Goal: Check status: Check status

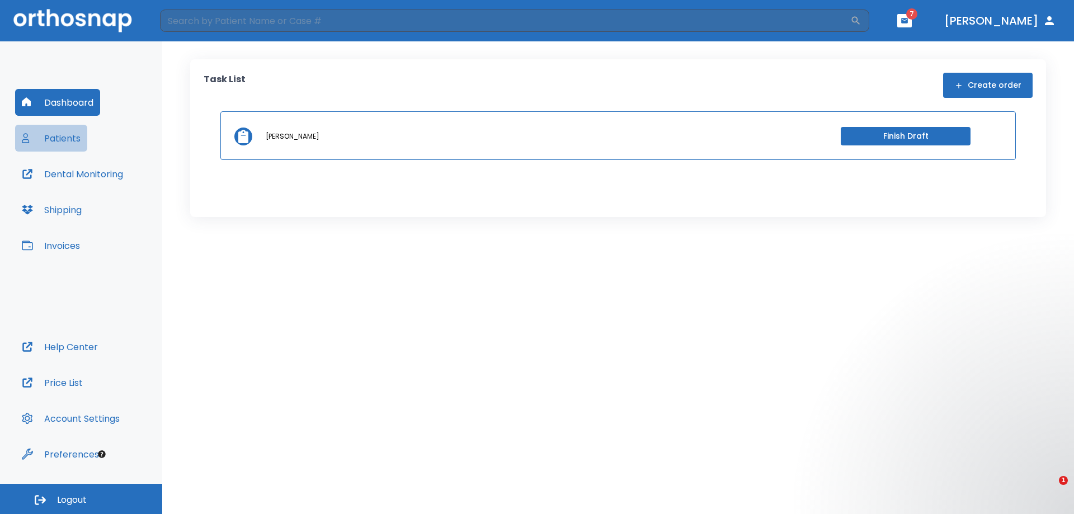
click at [60, 139] on button "Patients" at bounding box center [51, 138] width 72 height 27
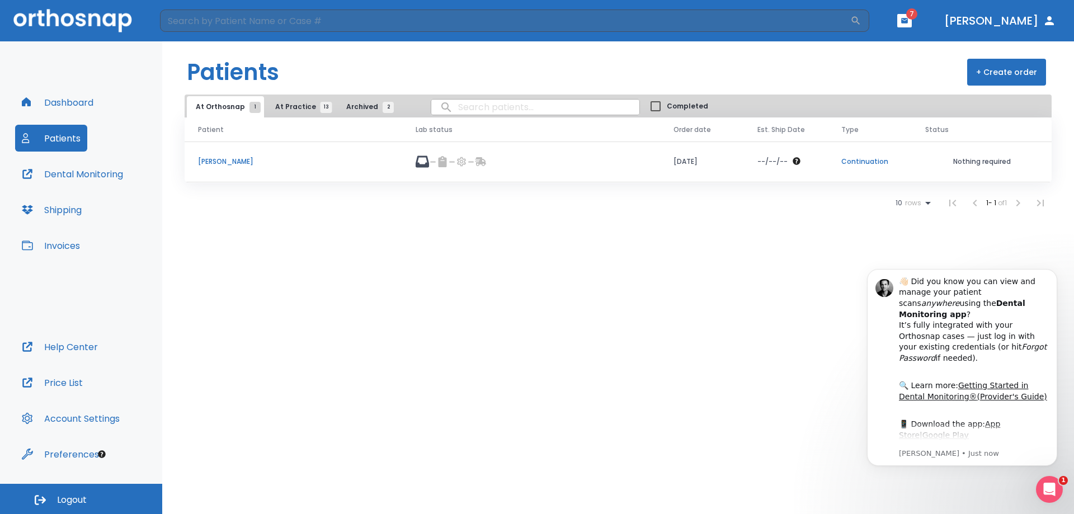
click at [222, 158] on p "[PERSON_NAME]" at bounding box center [293, 162] width 191 height 10
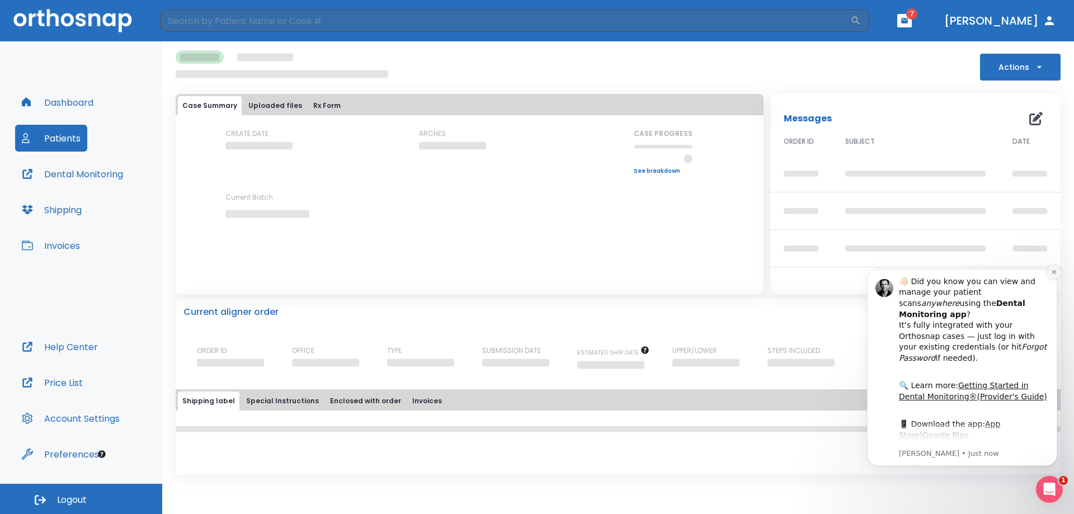
click at [1049, 273] on button "Dismiss notification" at bounding box center [1054, 272] width 15 height 15
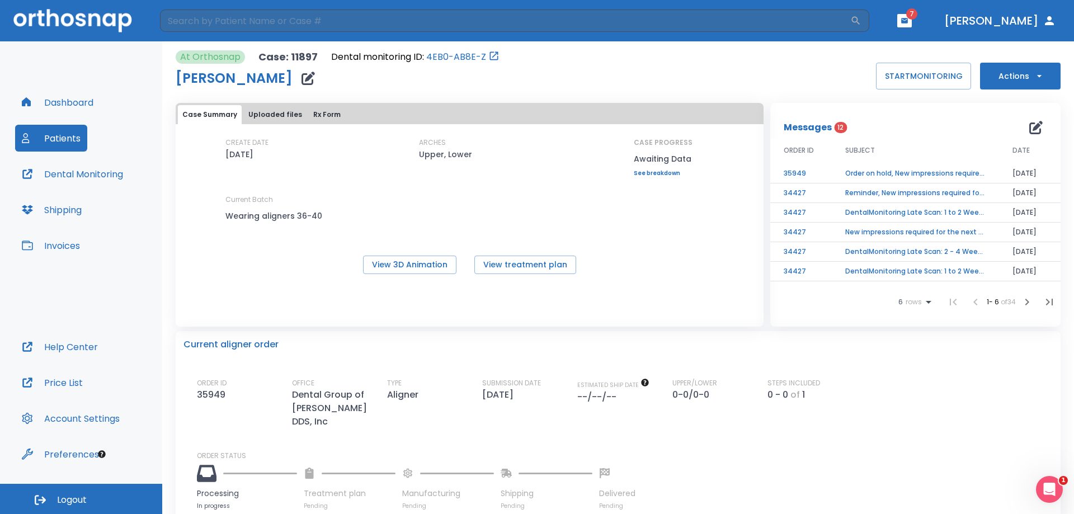
click at [911, 171] on td "Order on hold, New impressions required!" at bounding box center [915, 174] width 167 height 20
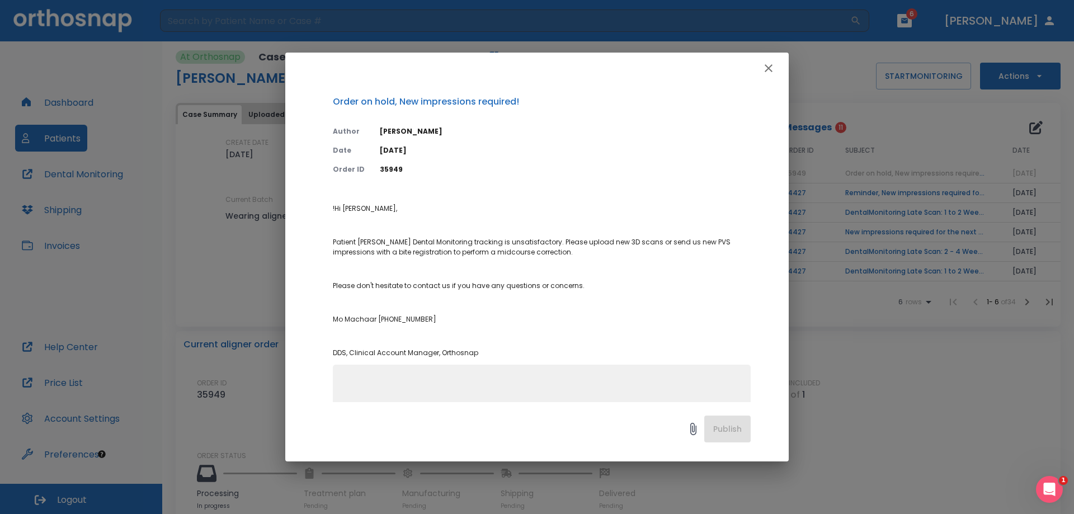
click at [769, 73] on icon "button" at bounding box center [768, 68] width 13 height 13
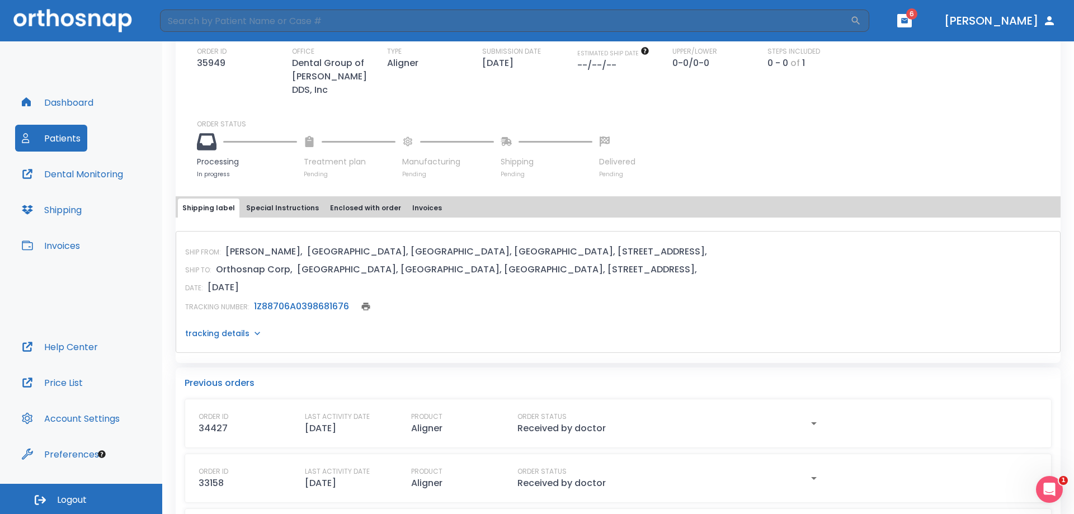
scroll to position [336, 0]
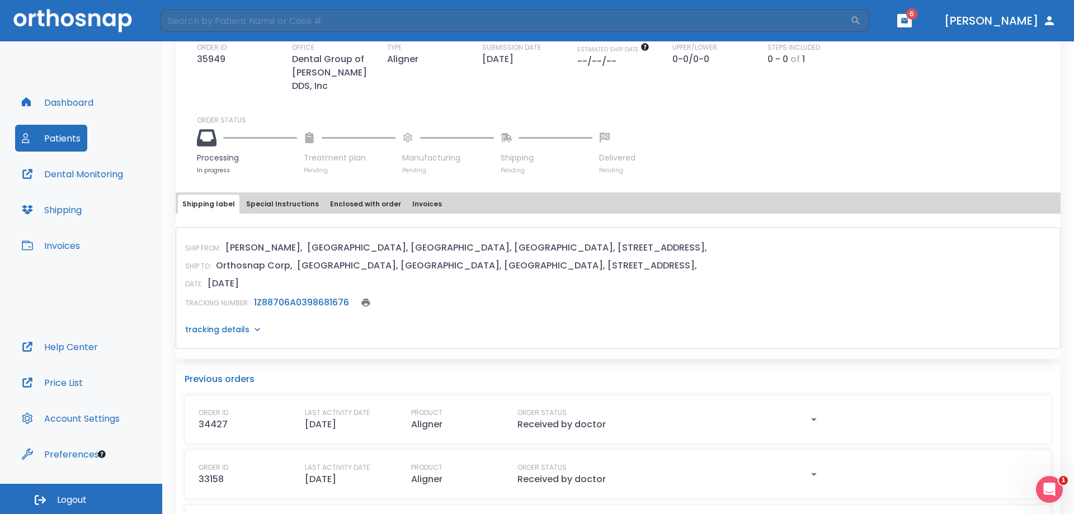
drag, startPoint x: 375, startPoint y: 272, endPoint x: 778, endPoint y: 238, distance: 404.8
click at [778, 241] on div "SHIP FROM: [PERSON_NAME], [GEOGRAPHIC_DATA], [GEOGRAPHIC_DATA], [GEOGRAPHIC_DAT…" at bounding box center [618, 247] width 866 height 13
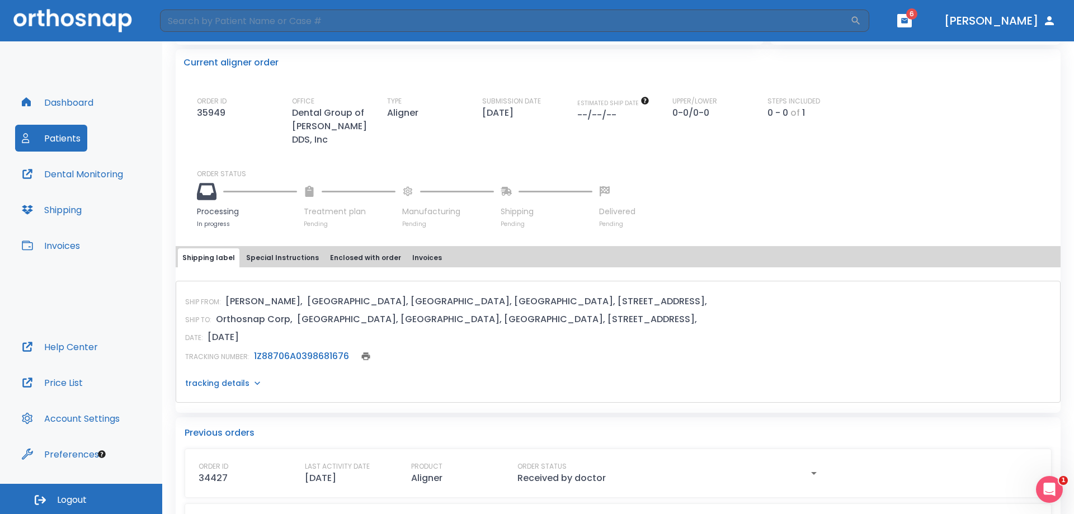
scroll to position [280, 0]
drag, startPoint x: 90, startPoint y: 135, endPoint x: 84, endPoint y: 136, distance: 5.7
click at [90, 135] on div "Dashboard Patients Dental Monitoring Shipping Invoices" at bounding box center [81, 211] width 132 height 244
click at [70, 138] on button "Patients" at bounding box center [51, 138] width 72 height 27
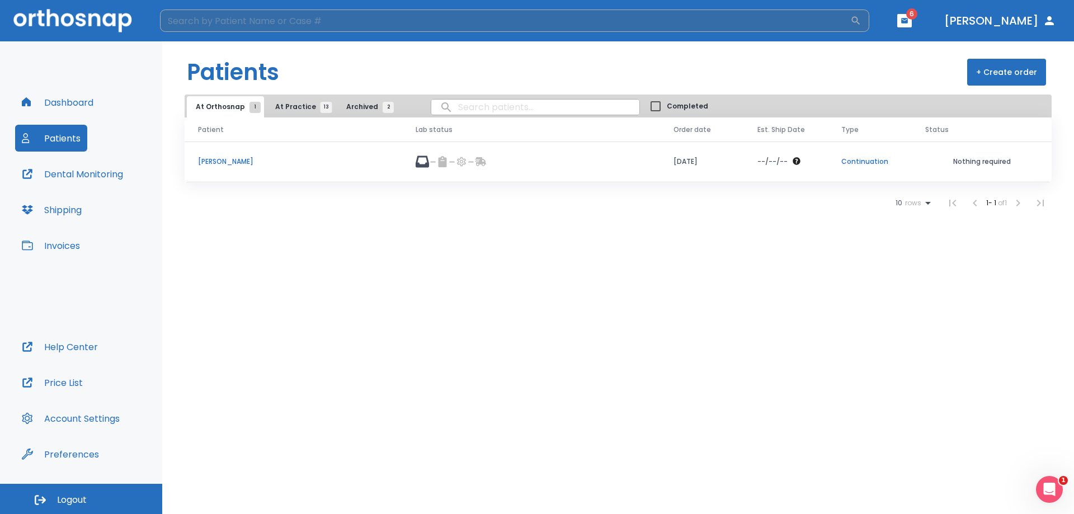
click at [210, 17] on input "search" at bounding box center [505, 21] width 690 height 22
type input "[PERSON_NAME]"
click at [850, 24] on input "[PERSON_NAME]" at bounding box center [505, 21] width 690 height 22
click at [850, 23] on input "[PERSON_NAME]" at bounding box center [505, 21] width 690 height 22
click at [502, 12] on input "search" at bounding box center [505, 21] width 690 height 22
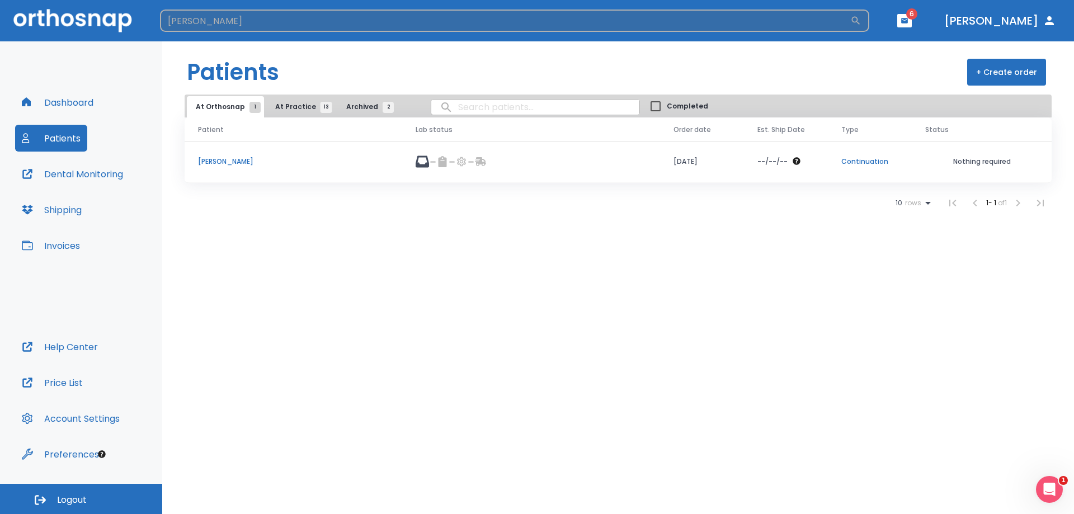
type input "[PERSON_NAME]"
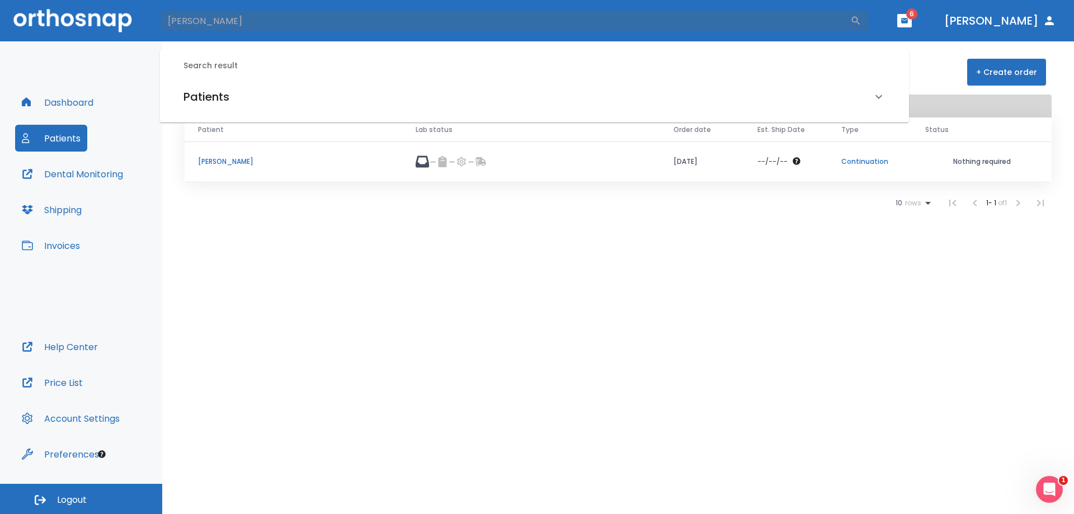
click at [246, 97] on div "Patients" at bounding box center [527, 97] width 689 height 18
click at [225, 132] on h6 "[PERSON_NAME] (Processing in lab)" at bounding box center [535, 136] width 698 height 16
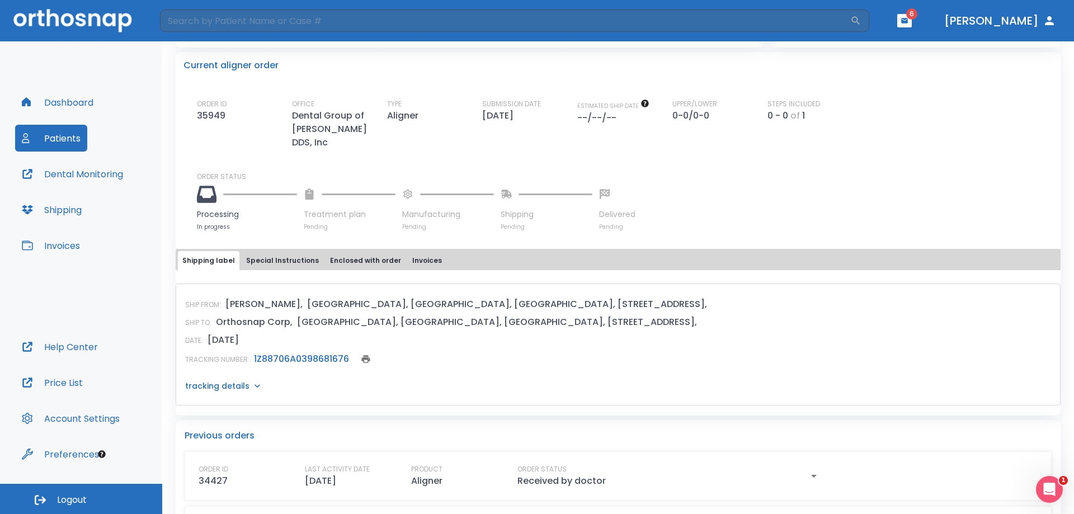
scroll to position [392, 0]
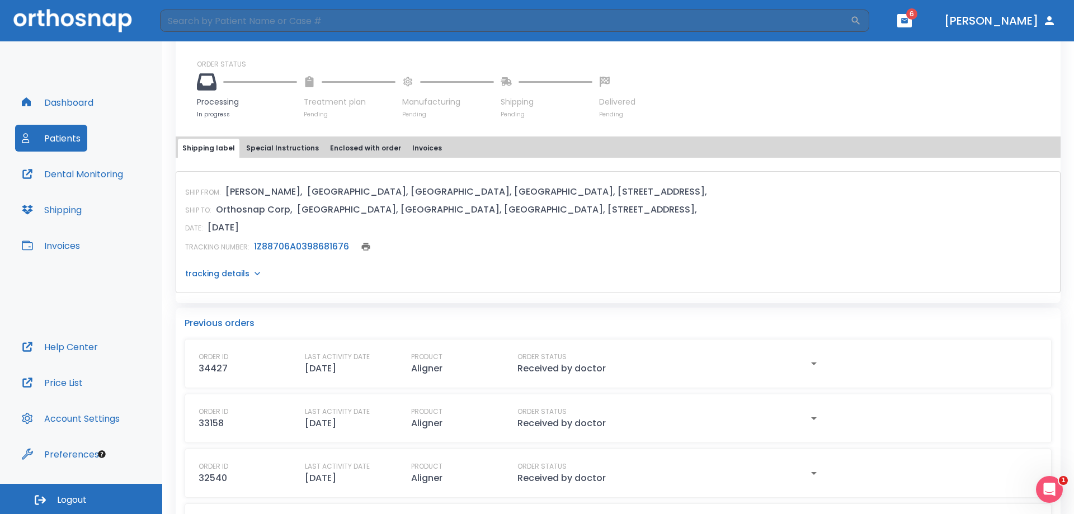
click at [228, 268] on p "tracking details" at bounding box center [217, 273] width 64 height 11
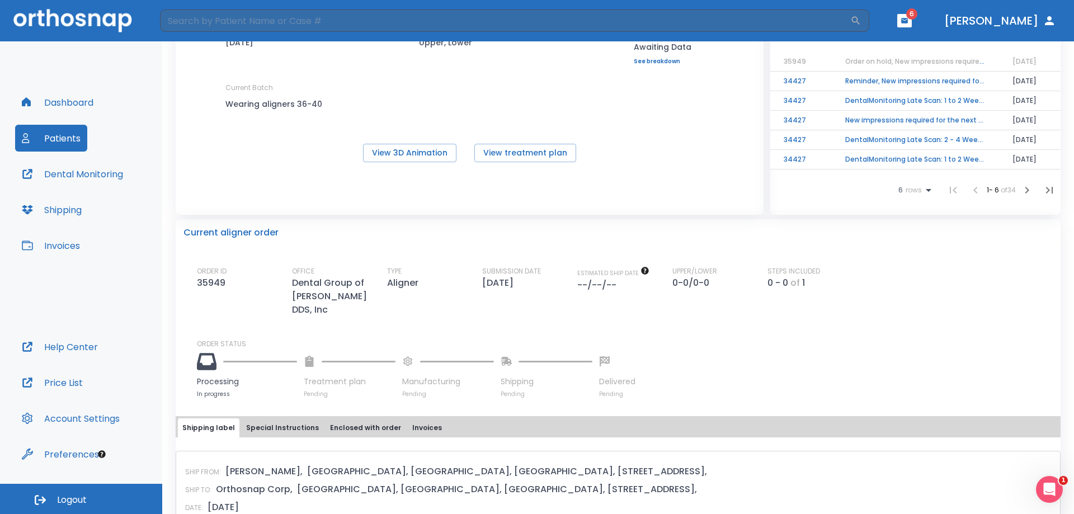
scroll to position [0, 0]
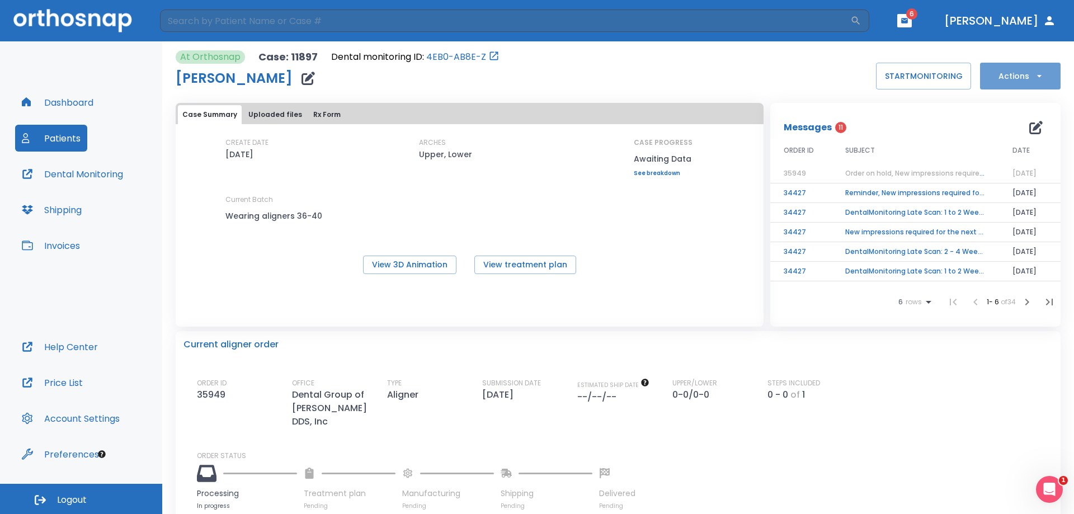
click at [1018, 86] on button "Actions" at bounding box center [1020, 76] width 81 height 27
click at [930, 142] on div at bounding box center [537, 257] width 1074 height 514
click at [880, 170] on span "Order on hold, New impressions required!" at bounding box center [915, 173] width 141 height 10
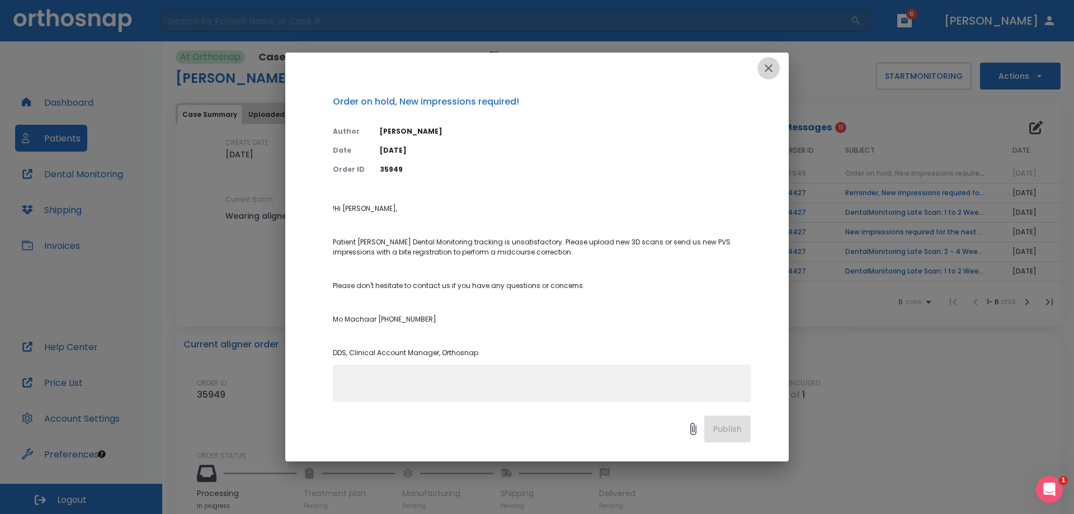
click at [761, 70] on button "button" at bounding box center [768, 68] width 22 height 22
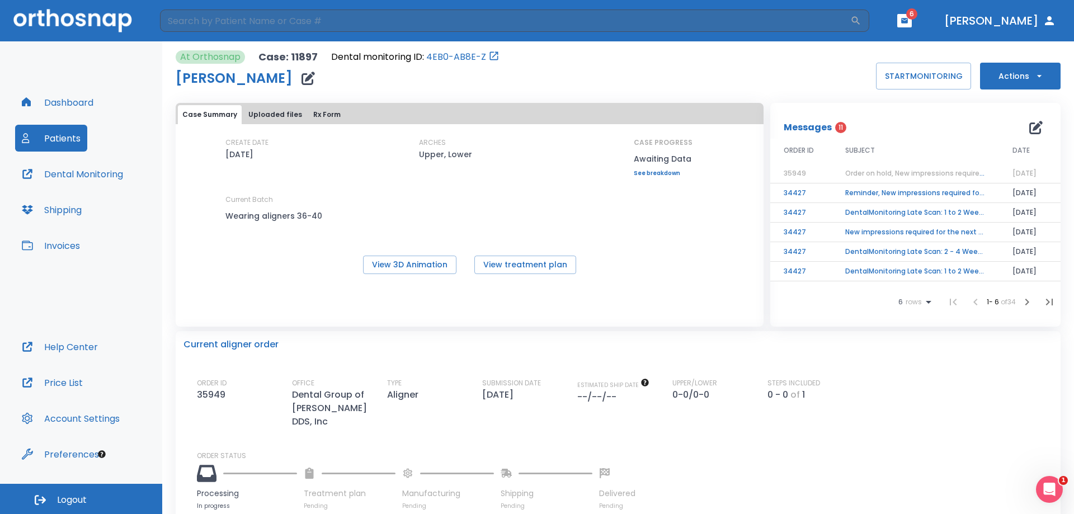
click at [862, 171] on span "Order on hold, New impressions required!" at bounding box center [915, 173] width 141 height 10
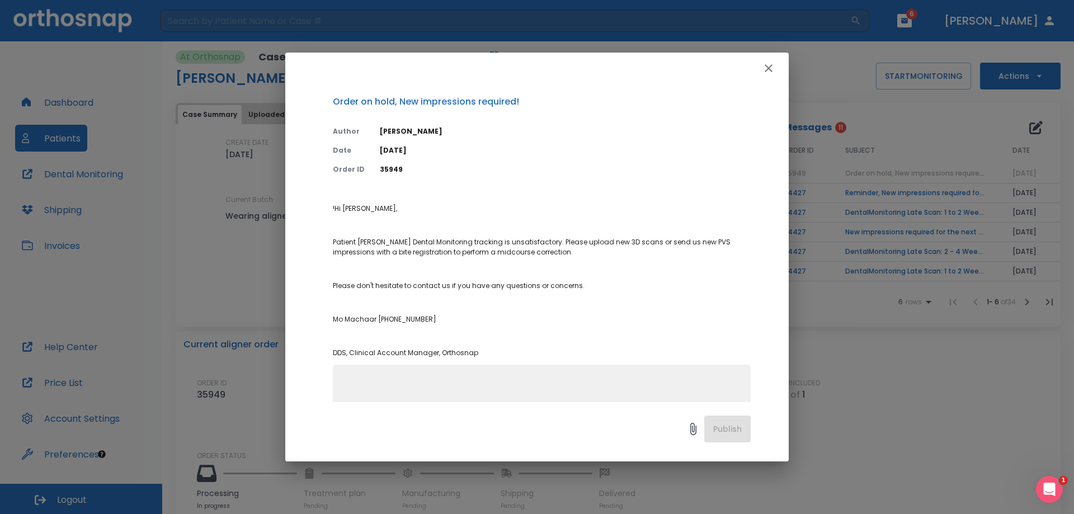
click at [768, 68] on icon "button" at bounding box center [769, 68] width 8 height 8
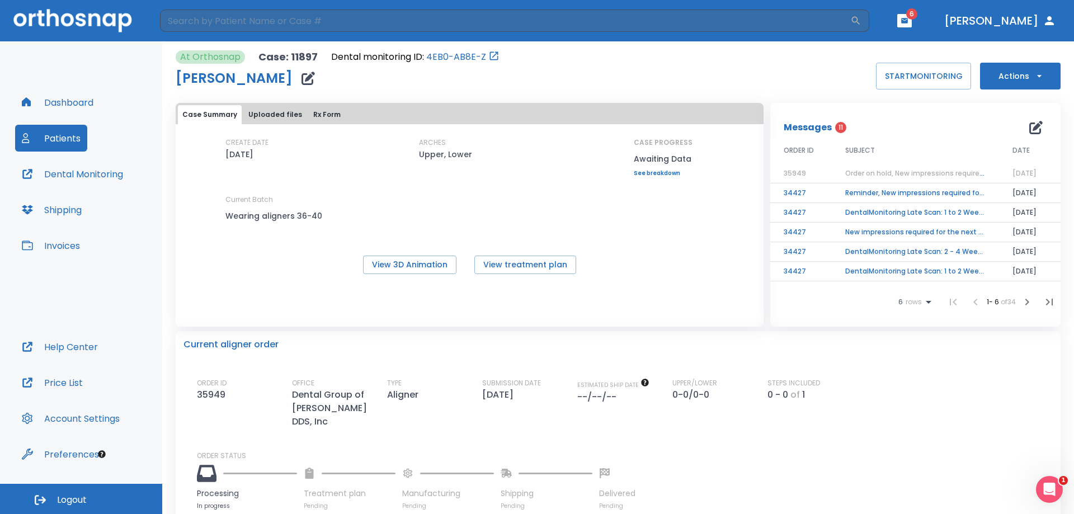
click at [653, 176] on link "See breakdown" at bounding box center [663, 173] width 59 height 7
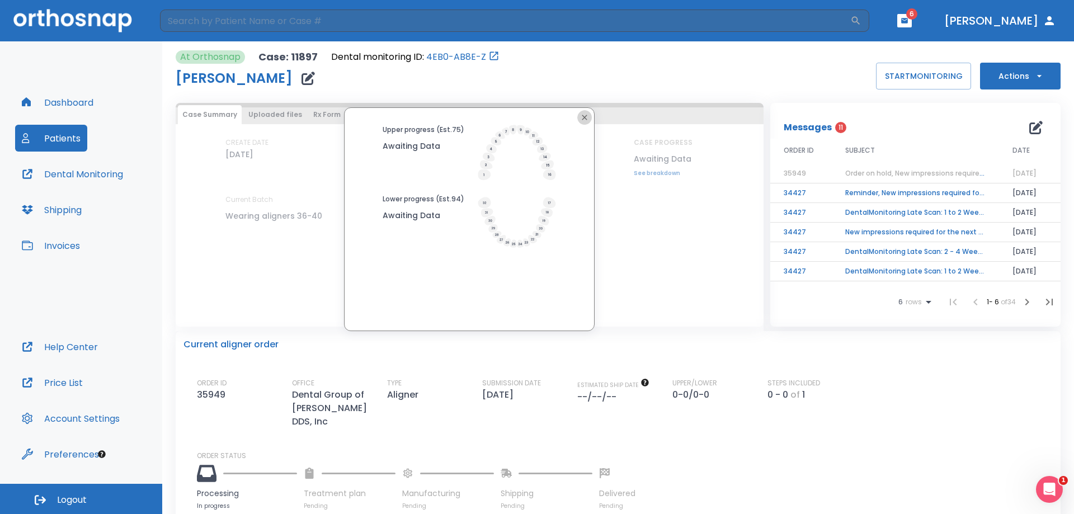
click at [580, 121] on icon "button" at bounding box center [584, 117] width 9 height 9
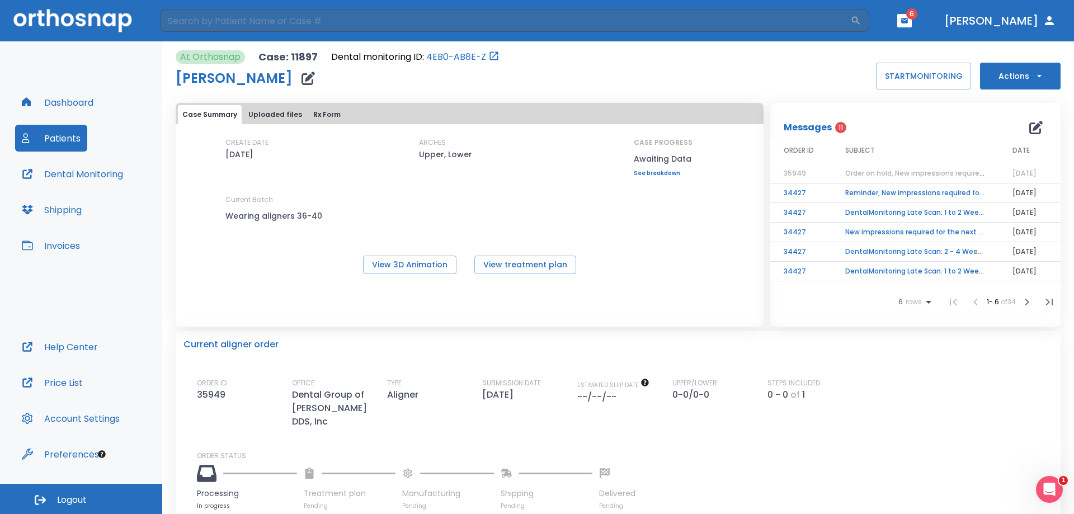
click at [1024, 76] on button "Actions" at bounding box center [1020, 76] width 81 height 27
click at [409, 86] on div at bounding box center [537, 257] width 1074 height 514
drag, startPoint x: 259, startPoint y: 57, endPoint x: 316, endPoint y: 56, distance: 56.5
click at [316, 56] on div "At Orthosnap Case: 11897 Dental monitoring ID: 4EB0-AB8E-Z" at bounding box center [338, 56] width 324 height 13
copy p "Case: 11897"
